Goal: Information Seeking & Learning: Learn about a topic

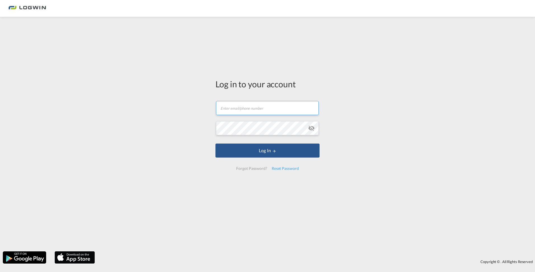
type input "[EMAIL_ADDRESS][DOMAIN_NAME]"
click at [298, 160] on form "[EMAIL_ADDRESS][DOMAIN_NAME] Email field is required Password field is required…" at bounding box center [268, 135] width 104 height 80
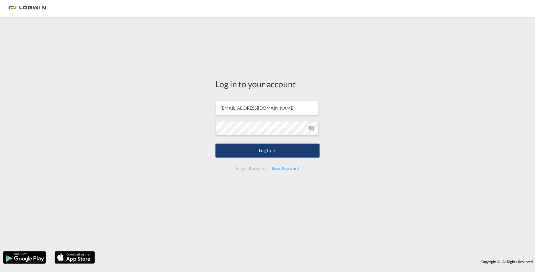
click at [287, 152] on button "Log In" at bounding box center [268, 151] width 104 height 14
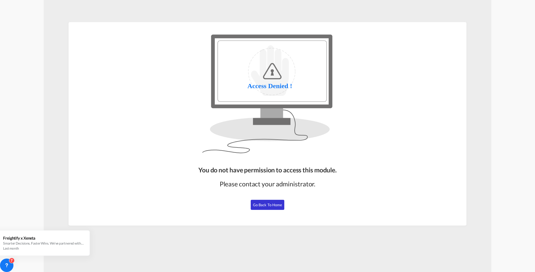
click at [266, 207] on button "Go Back to Home" at bounding box center [268, 205] width 34 height 10
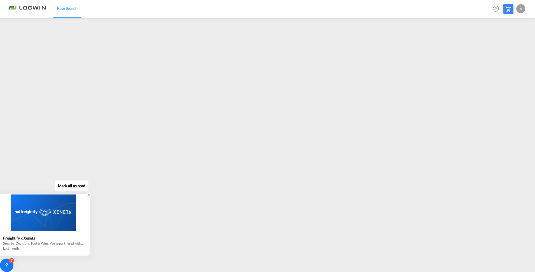
click at [90, 196] on icon at bounding box center [89, 195] width 4 height 4
